Goal: Use online tool/utility: Utilize a website feature to perform a specific function

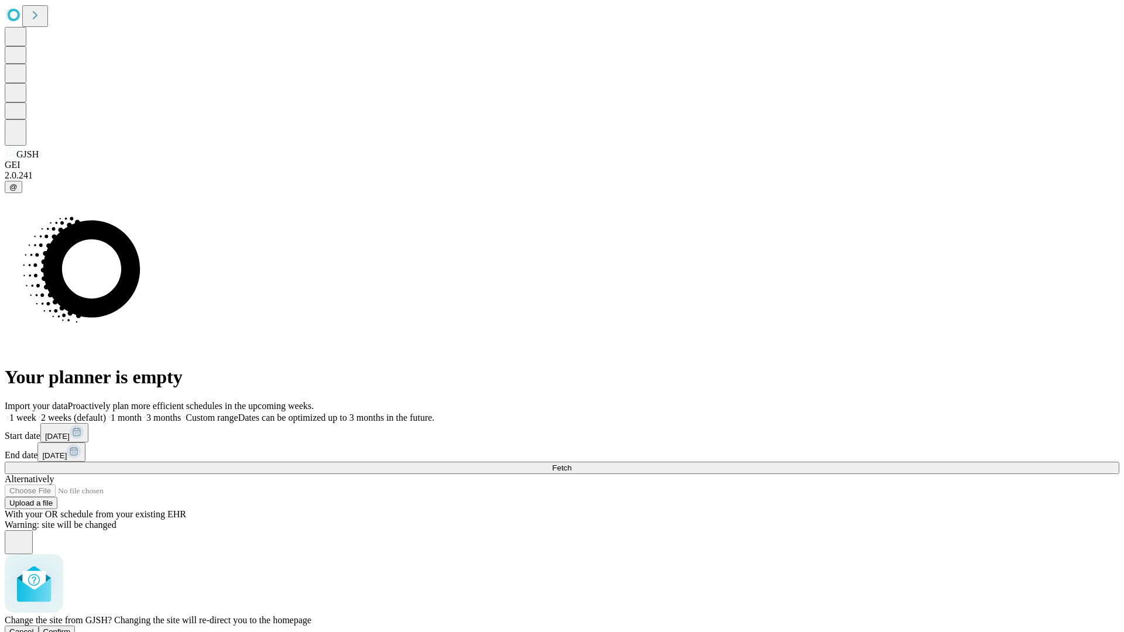
click at [71, 628] on span "Confirm" at bounding box center [57, 632] width 28 height 9
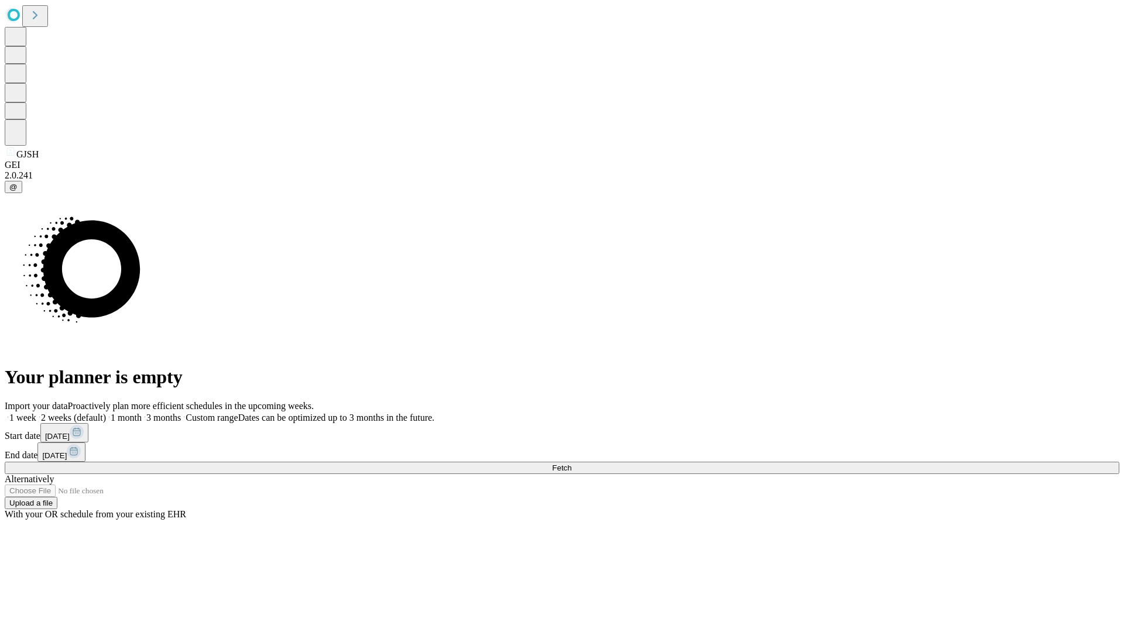
click at [106, 413] on label "2 weeks (default)" at bounding box center [71, 418] width 70 height 10
click at [571, 464] on span "Fetch" at bounding box center [561, 468] width 19 height 9
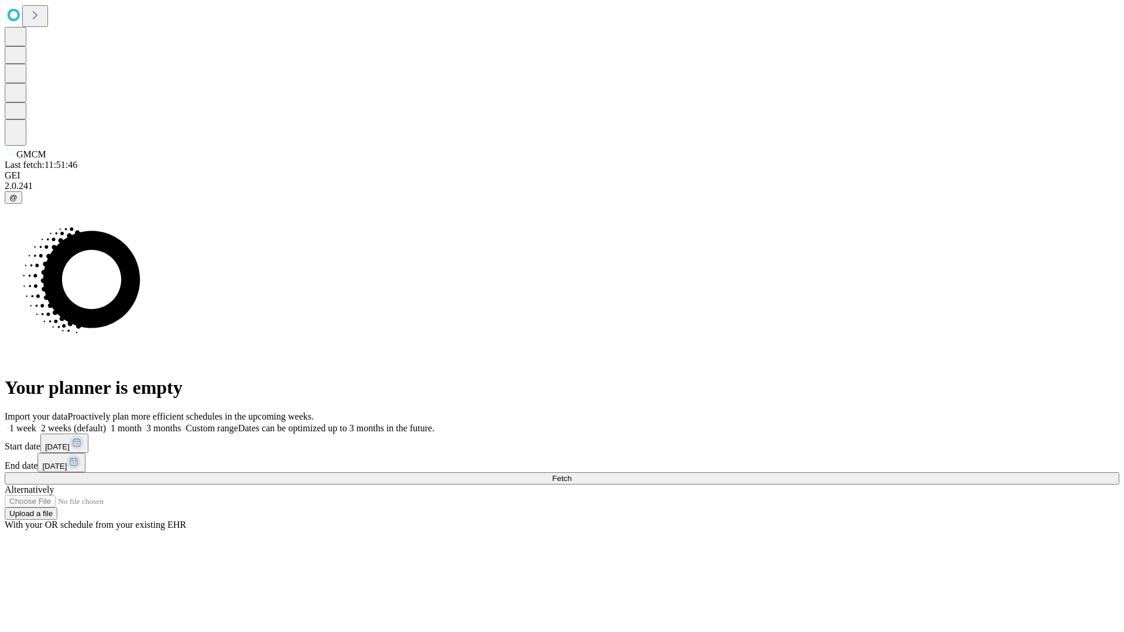
click at [106, 423] on label "2 weeks (default)" at bounding box center [71, 428] width 70 height 10
click at [571, 474] on span "Fetch" at bounding box center [561, 478] width 19 height 9
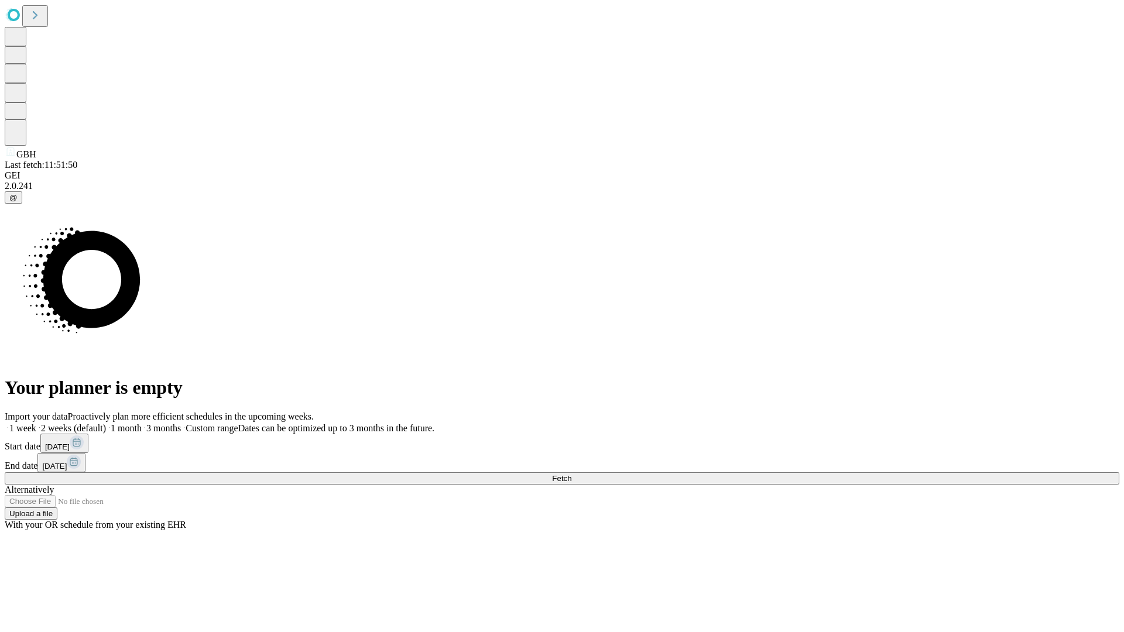
click at [106, 423] on label "2 weeks (default)" at bounding box center [71, 428] width 70 height 10
click at [571, 474] on span "Fetch" at bounding box center [561, 478] width 19 height 9
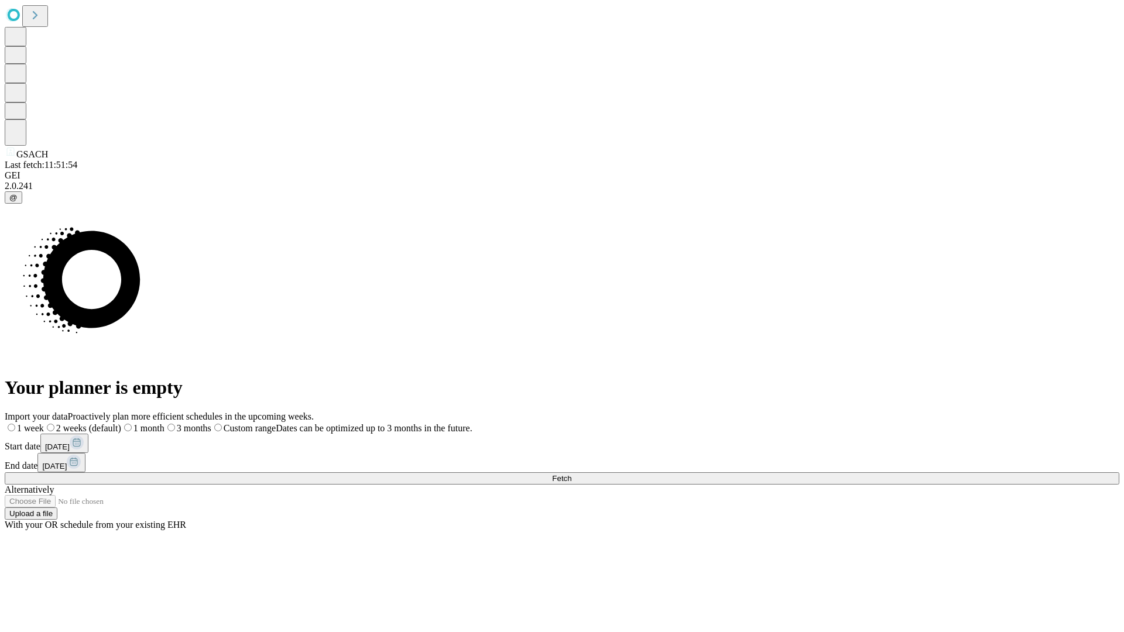
click at [121, 423] on label "2 weeks (default)" at bounding box center [82, 428] width 77 height 10
click at [571, 474] on span "Fetch" at bounding box center [561, 478] width 19 height 9
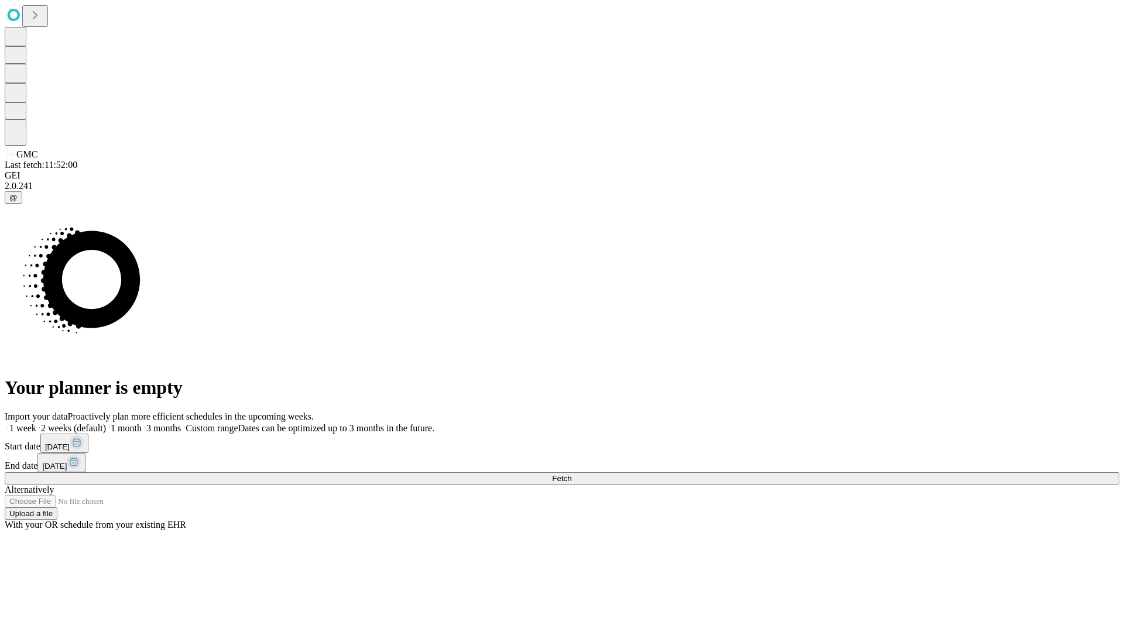
click at [106, 423] on label "2 weeks (default)" at bounding box center [71, 428] width 70 height 10
click at [571, 474] on span "Fetch" at bounding box center [561, 478] width 19 height 9
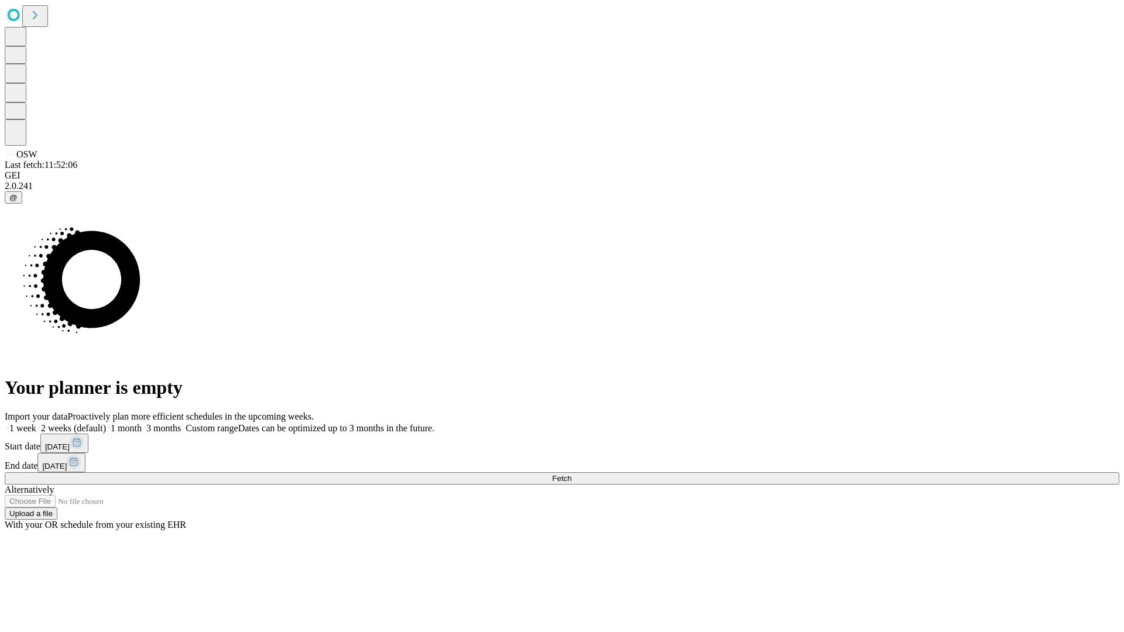
click at [106, 423] on label "2 weeks (default)" at bounding box center [71, 428] width 70 height 10
click at [571, 474] on span "Fetch" at bounding box center [561, 478] width 19 height 9
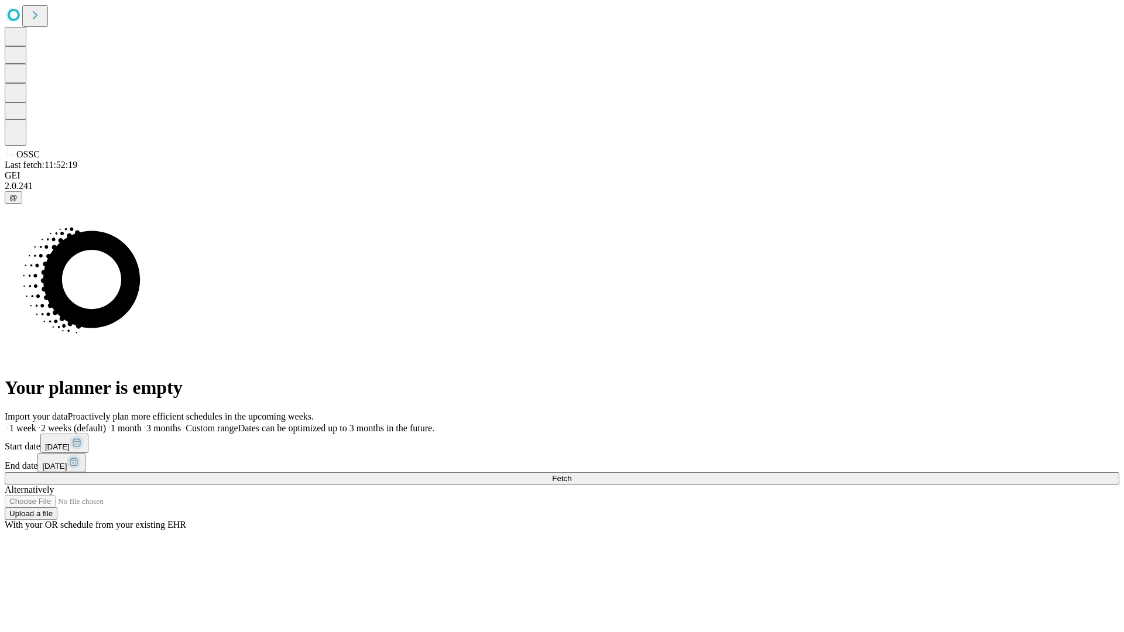
click at [106, 423] on label "2 weeks (default)" at bounding box center [71, 428] width 70 height 10
click at [571, 474] on span "Fetch" at bounding box center [561, 478] width 19 height 9
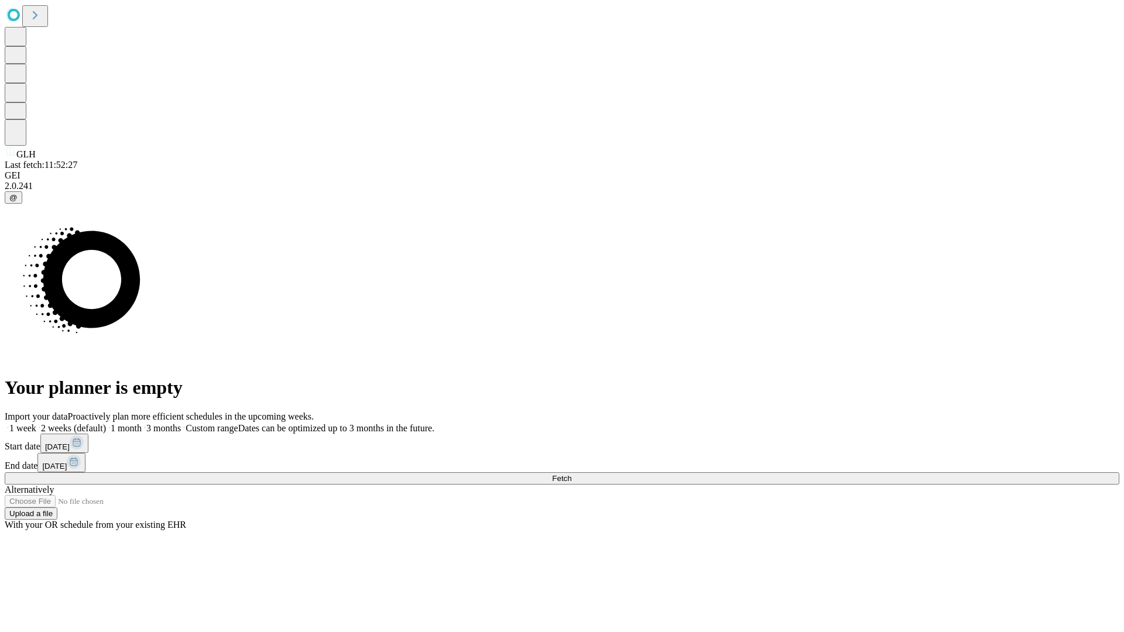
click at [106, 423] on label "2 weeks (default)" at bounding box center [71, 428] width 70 height 10
click at [571, 474] on span "Fetch" at bounding box center [561, 478] width 19 height 9
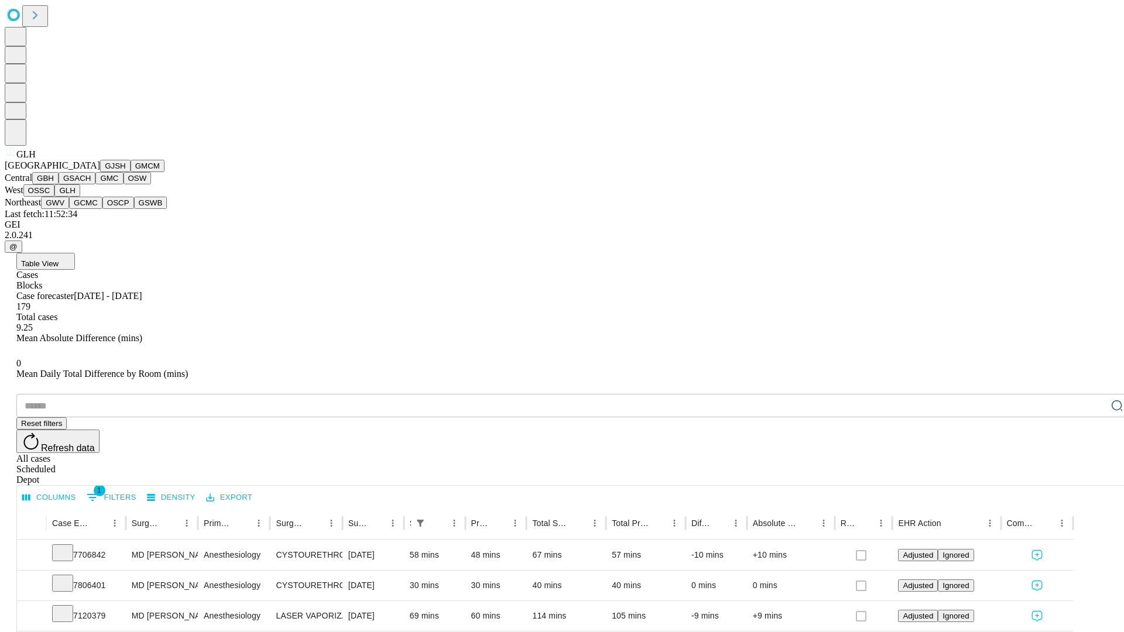
click at [69, 209] on button "GWV" at bounding box center [55, 203] width 28 height 12
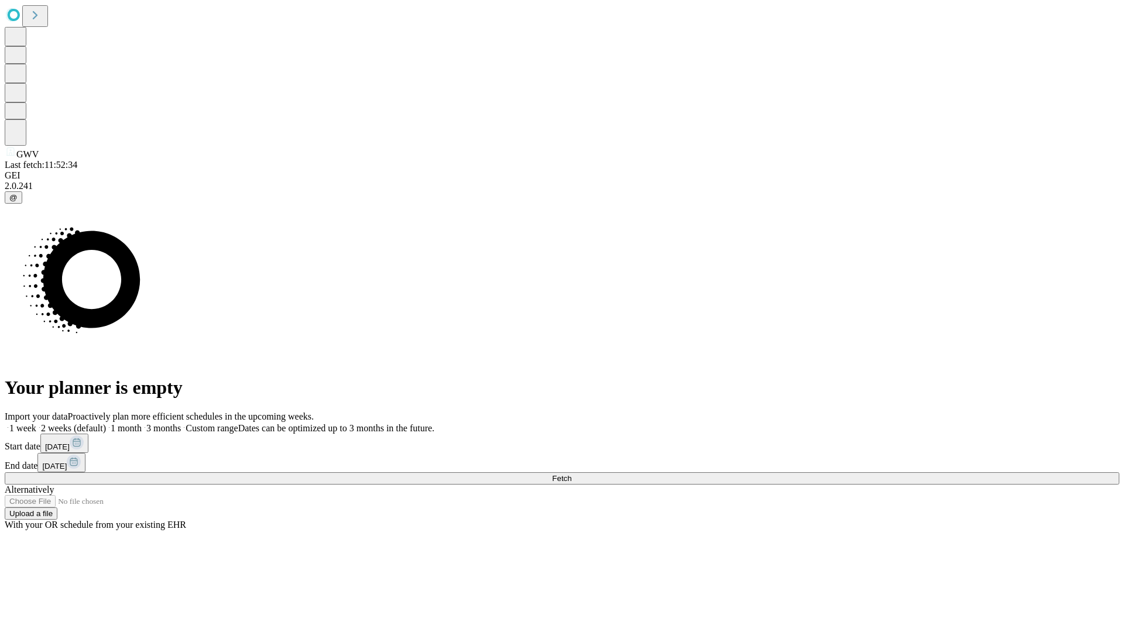
click at [106, 423] on label "2 weeks (default)" at bounding box center [71, 428] width 70 height 10
click at [571, 474] on span "Fetch" at bounding box center [561, 478] width 19 height 9
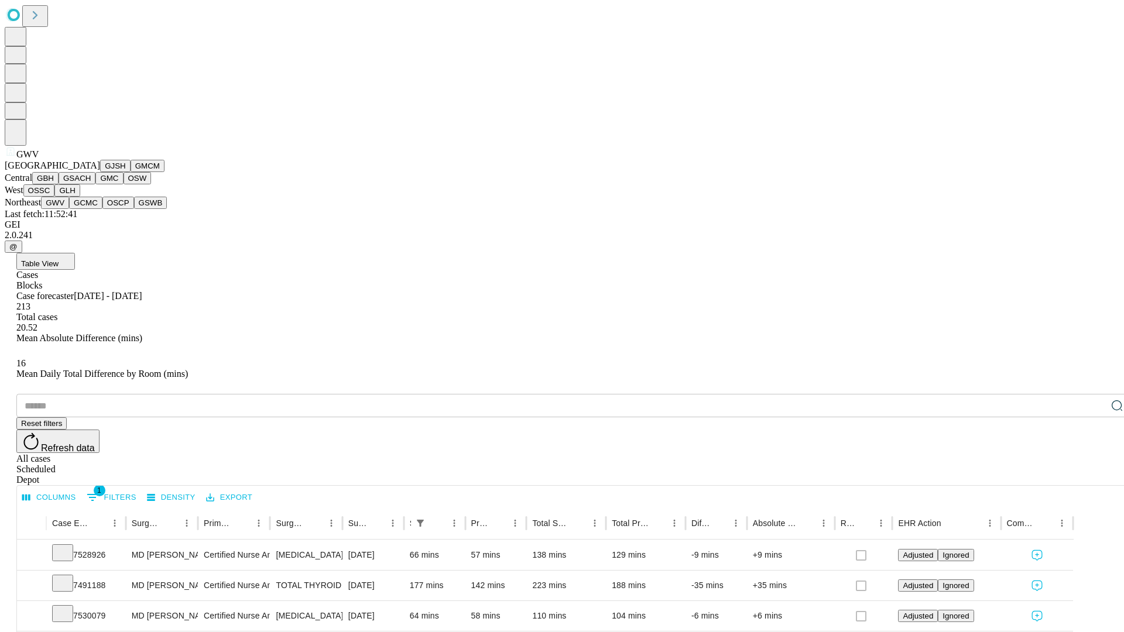
click at [91, 209] on button "GCMC" at bounding box center [85, 203] width 33 height 12
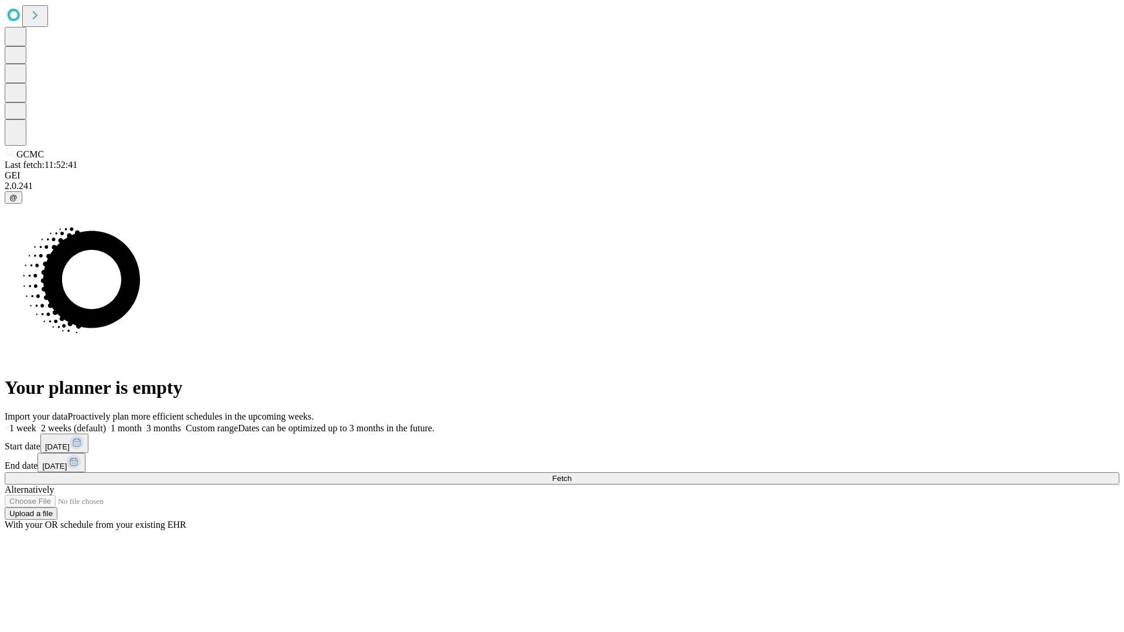
click at [106, 423] on label "2 weeks (default)" at bounding box center [71, 428] width 70 height 10
click at [571, 474] on span "Fetch" at bounding box center [561, 478] width 19 height 9
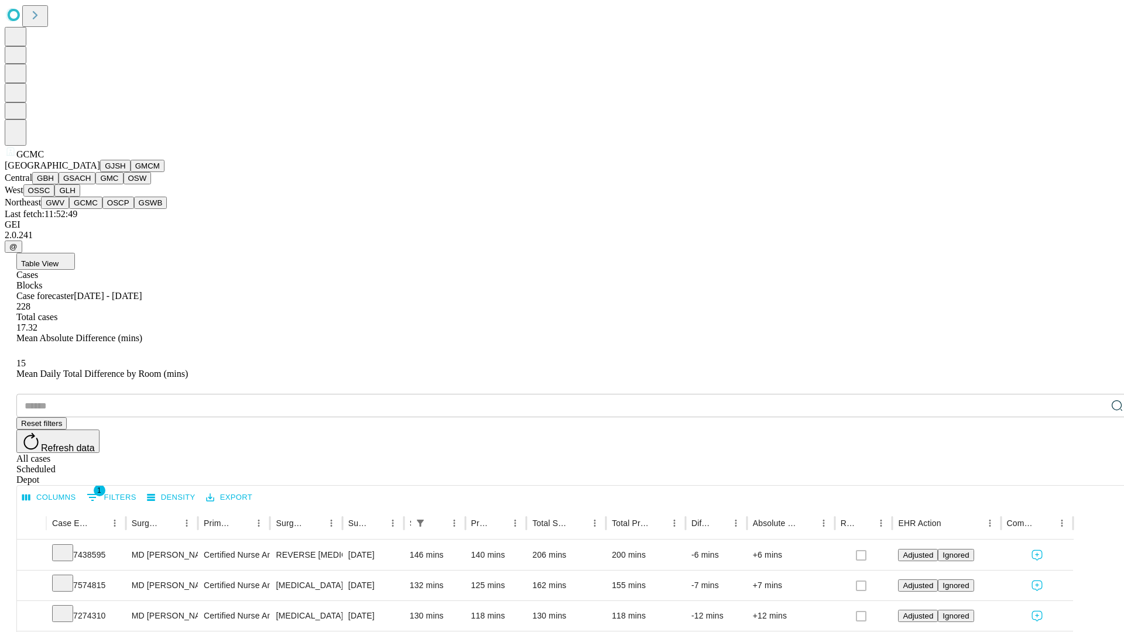
click at [102, 209] on button "OSCP" at bounding box center [118, 203] width 32 height 12
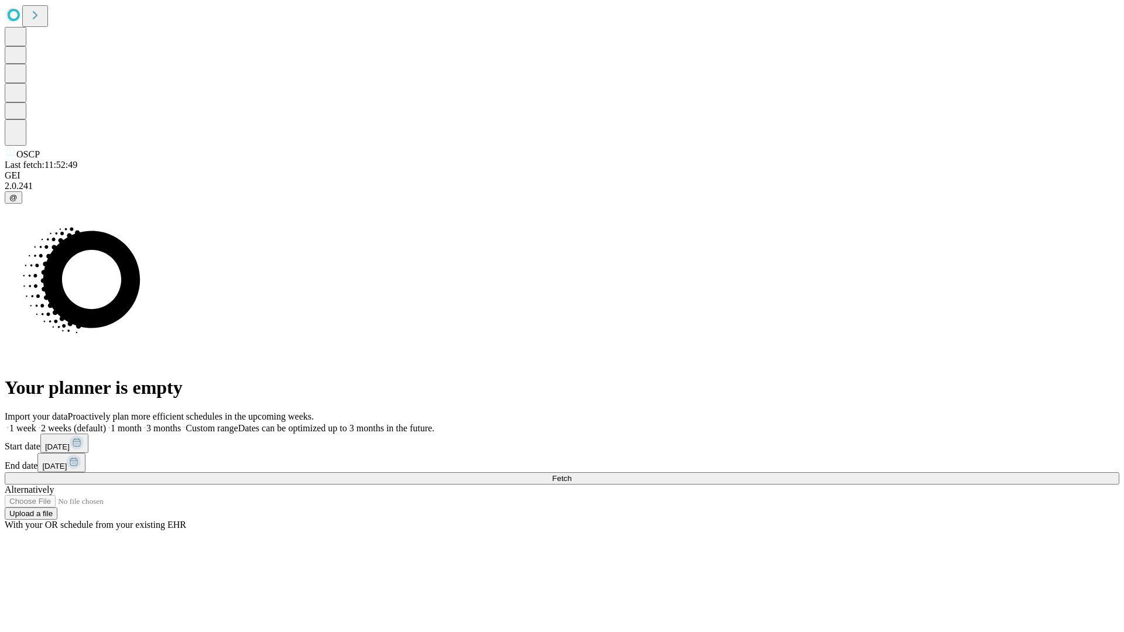
click at [106, 423] on label "2 weeks (default)" at bounding box center [71, 428] width 70 height 10
click at [571, 474] on span "Fetch" at bounding box center [561, 478] width 19 height 9
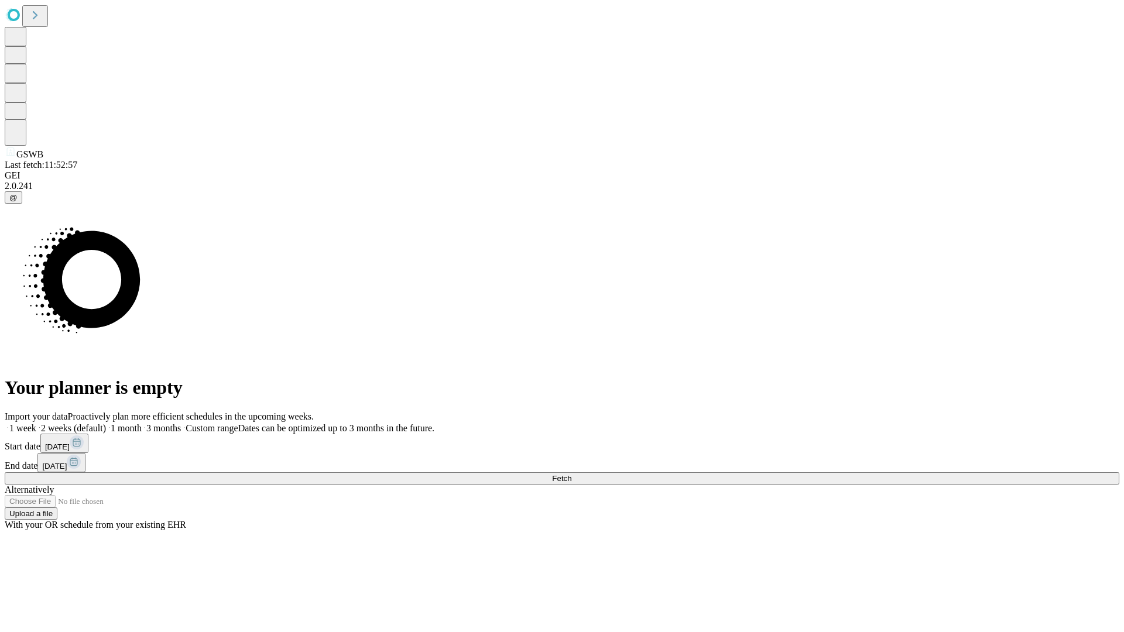
click at [106, 423] on label "2 weeks (default)" at bounding box center [71, 428] width 70 height 10
click at [571, 474] on span "Fetch" at bounding box center [561, 478] width 19 height 9
